Goal: Navigation & Orientation: Find specific page/section

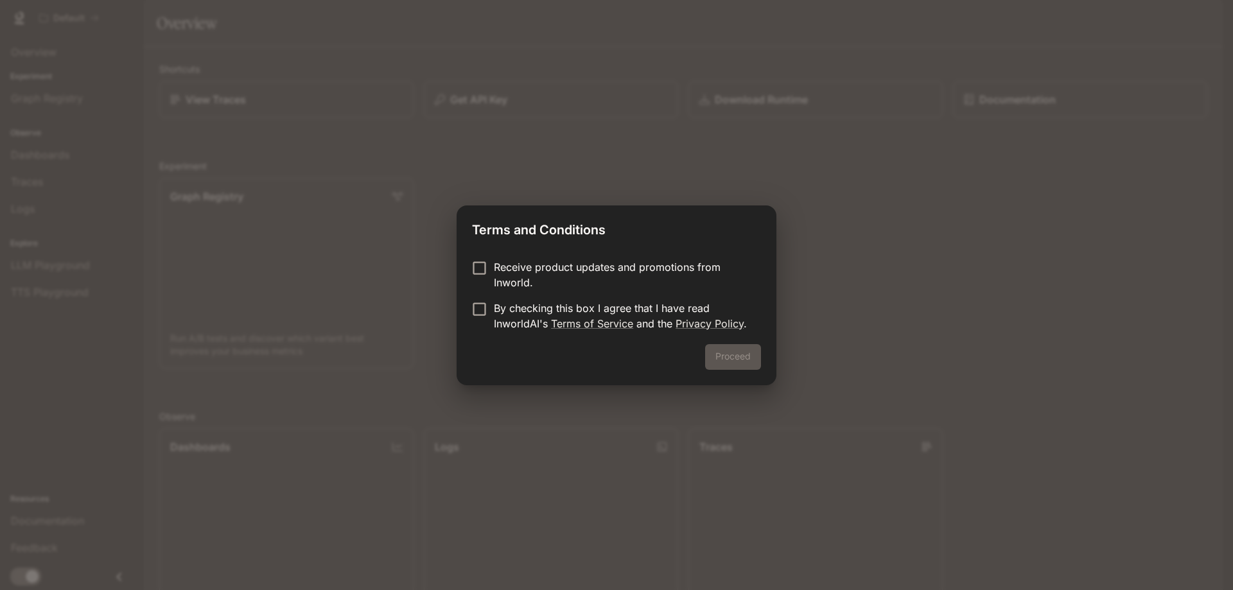
click at [495, 309] on p "By checking this box I agree that I have read InworldAI's Terms of Service and …" at bounding box center [622, 315] width 257 height 31
click at [725, 360] on button "Proceed" at bounding box center [733, 357] width 56 height 26
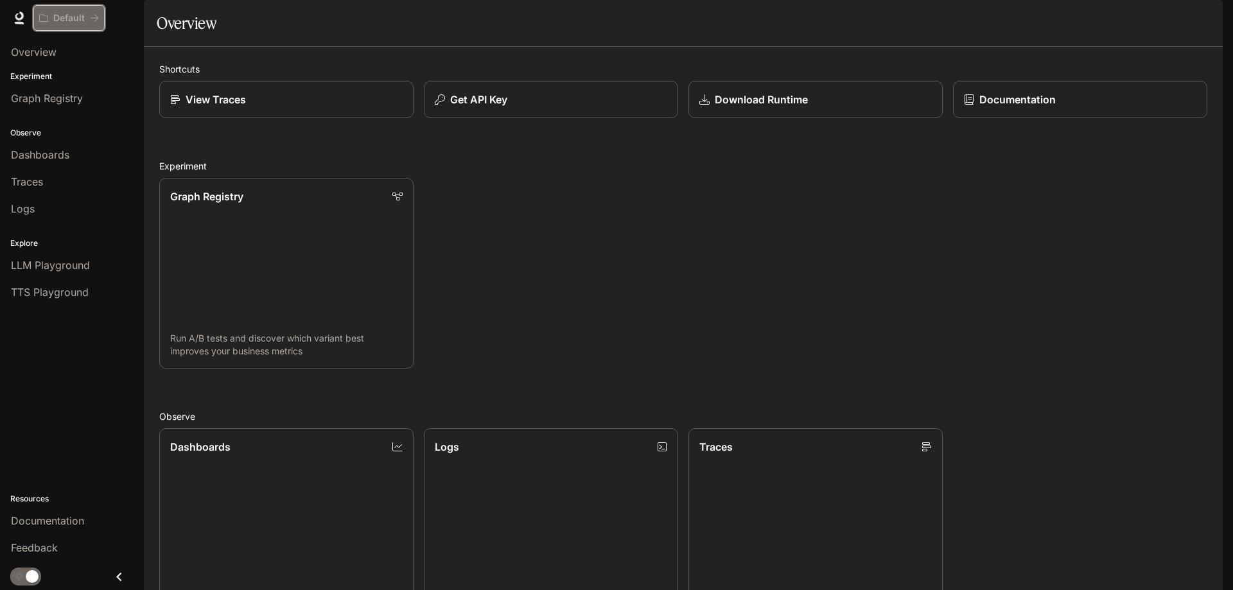
click at [82, 21] on p "Default" at bounding box center [68, 18] width 31 height 11
click at [21, 18] on icon at bounding box center [19, 16] width 8 height 9
drag, startPoint x: 276, startPoint y: 440, endPoint x: 267, endPoint y: 446, distance: 11.0
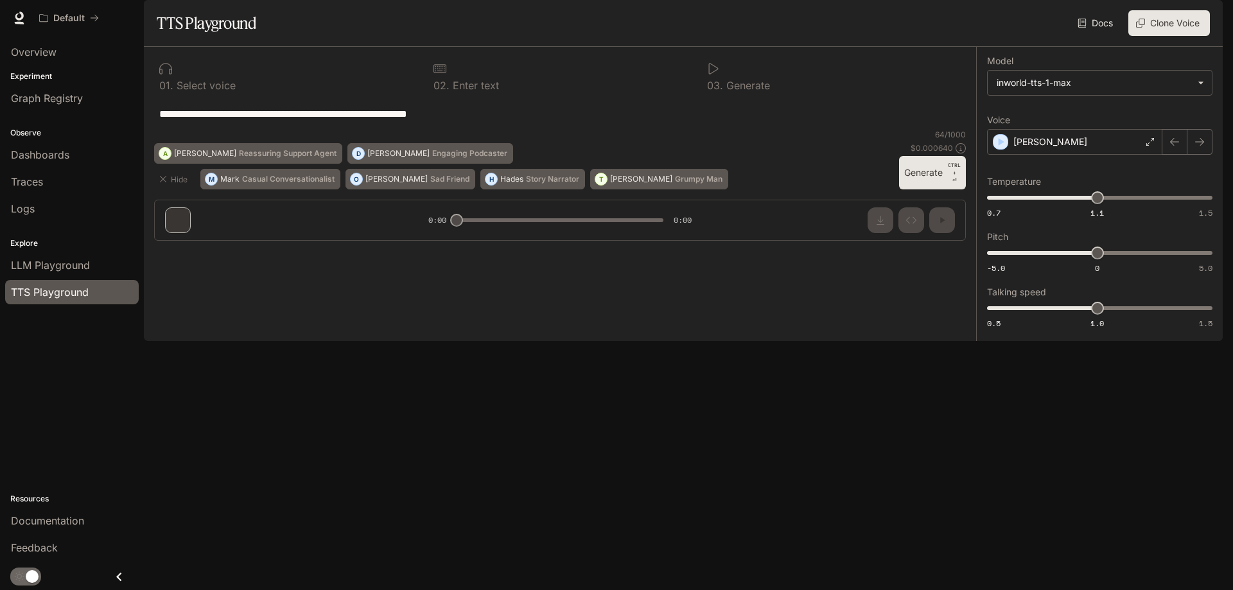
click at [46, 143] on link "Dashboards" at bounding box center [72, 155] width 134 height 24
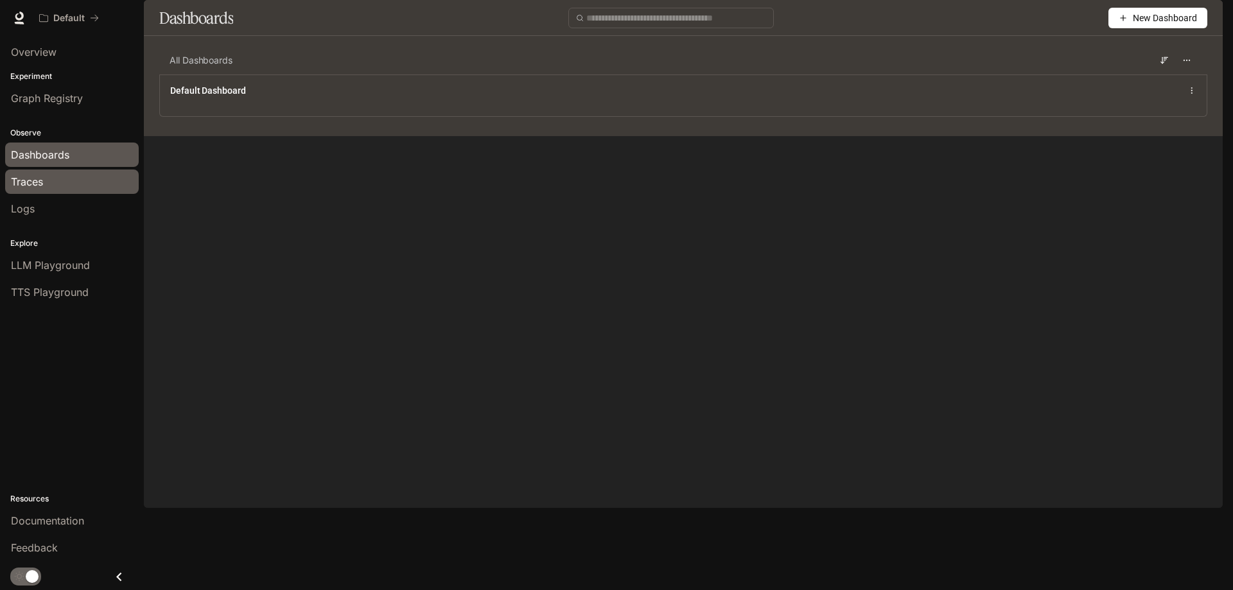
click at [30, 185] on span "Traces" at bounding box center [27, 181] width 32 height 15
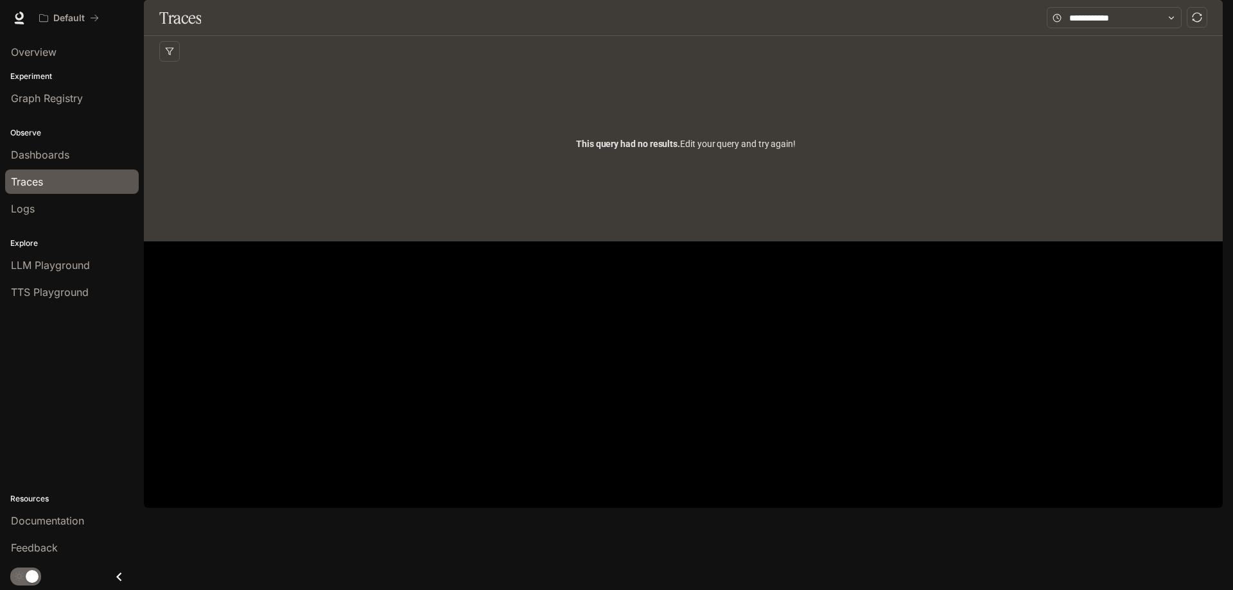
click at [28, 212] on span "Logs" at bounding box center [23, 208] width 24 height 15
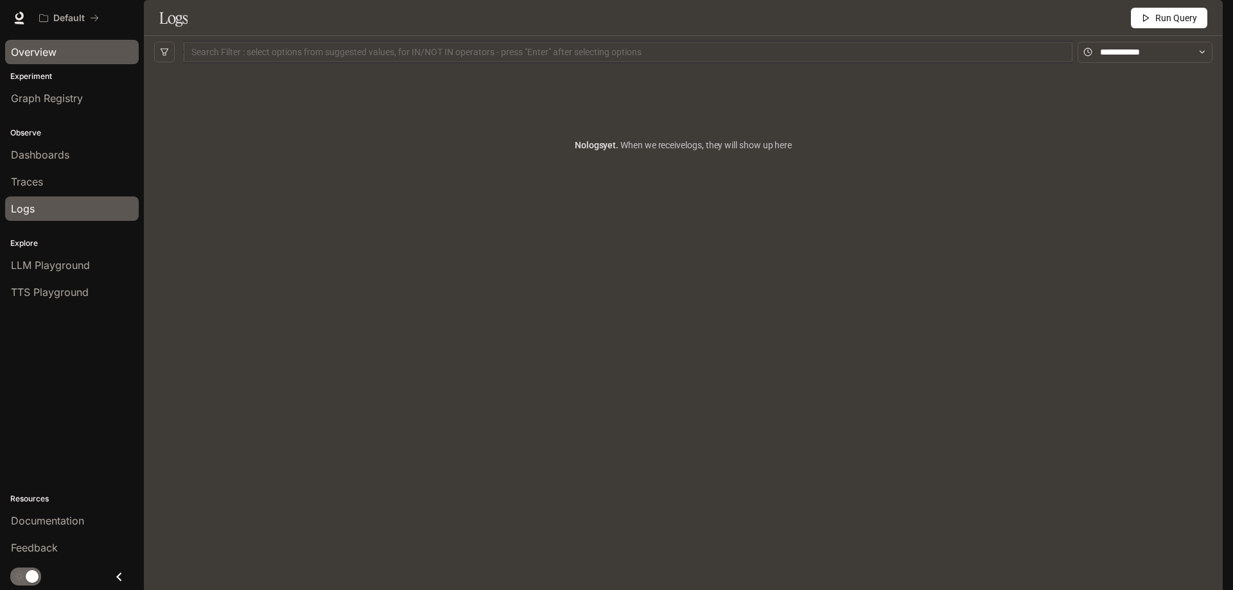
click at [48, 52] on span "Overview" at bounding box center [34, 51] width 46 height 15
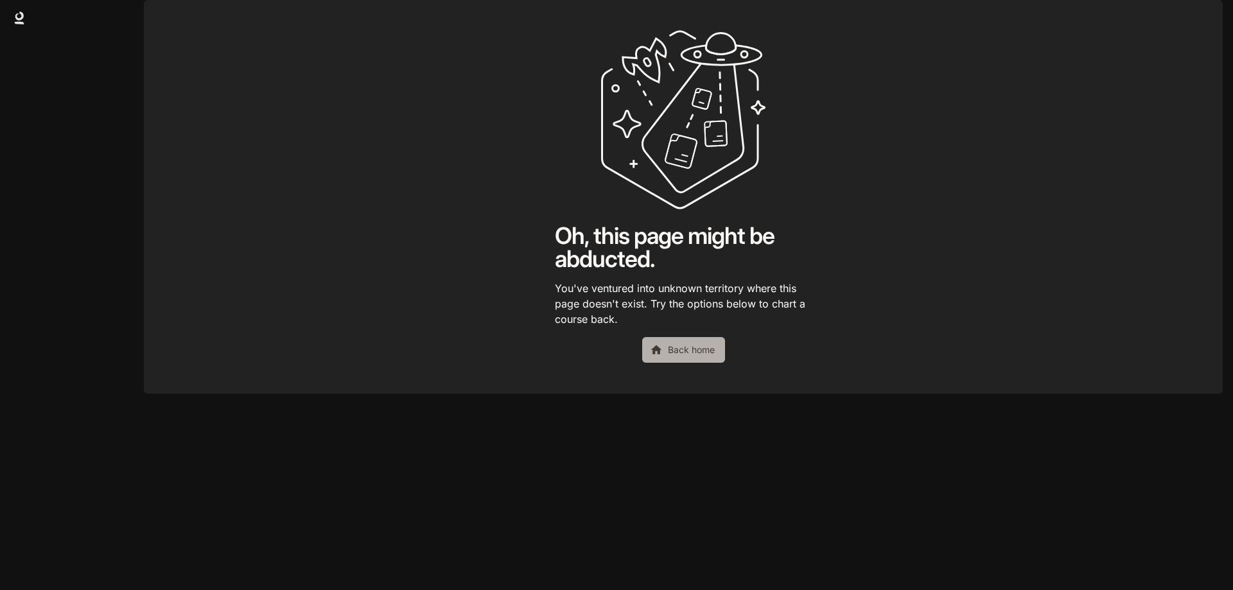
click at [652, 356] on icon at bounding box center [656, 350] width 13 height 13
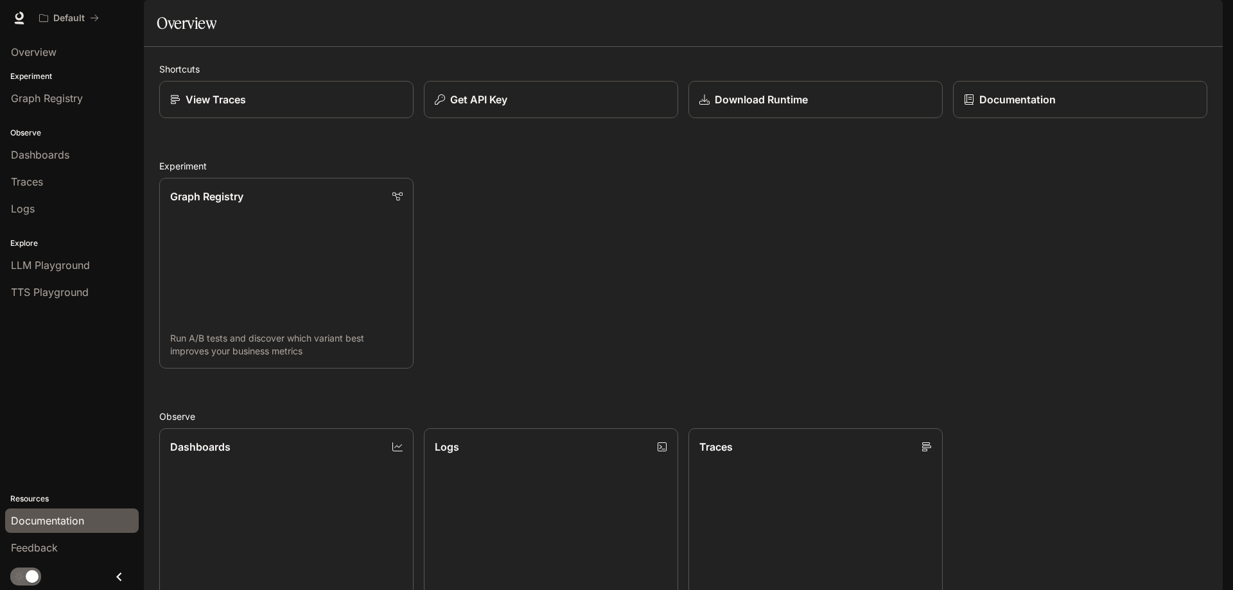
click at [64, 516] on span "Documentation" at bounding box center [47, 520] width 73 height 15
click at [1201, 20] on img "button" at bounding box center [1205, 18] width 18 height 18
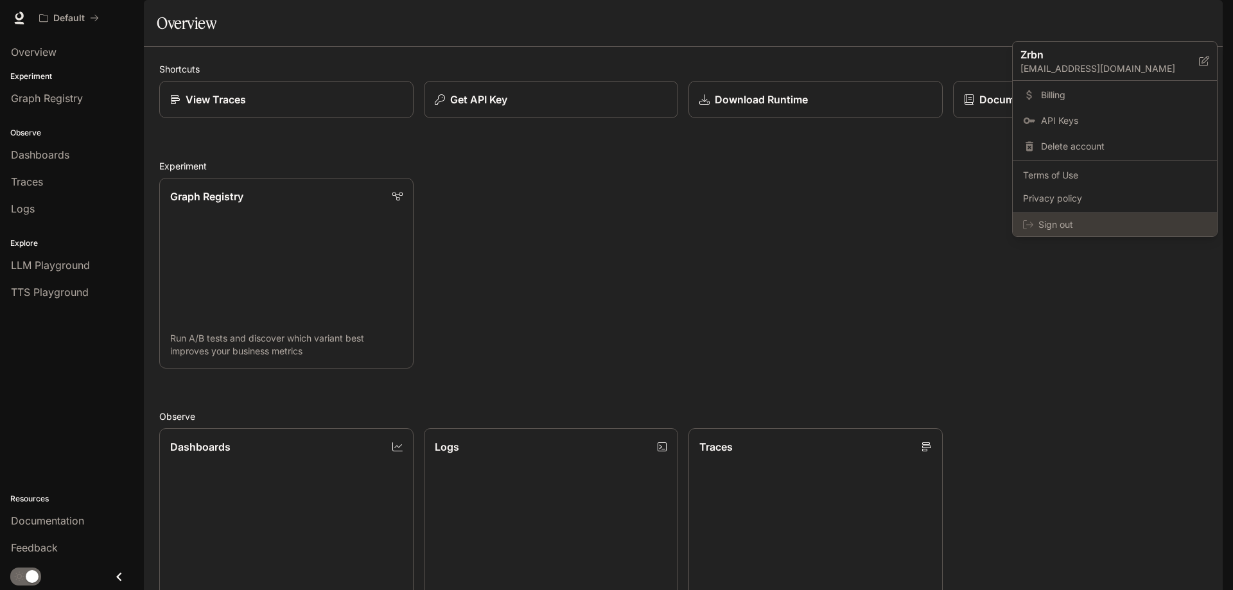
click at [1052, 223] on span "Sign out" at bounding box center [1122, 224] width 168 height 13
